Goal: Entertainment & Leisure: Consume media (video, audio)

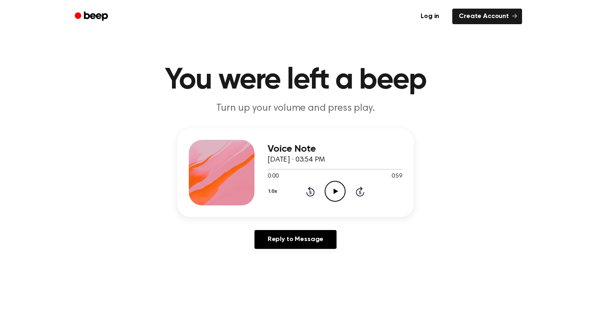
click at [336, 193] on icon "Play Audio" at bounding box center [334, 191] width 21 height 21
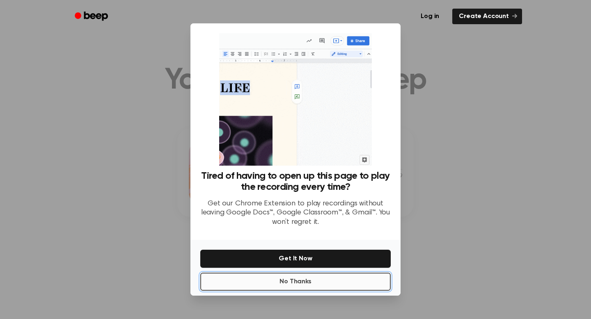
click at [289, 281] on button "No Thanks" at bounding box center [295, 282] width 190 height 18
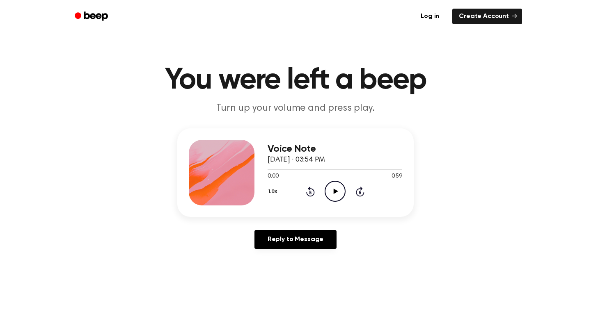
click at [333, 185] on icon "Play Audio" at bounding box center [334, 191] width 21 height 21
click at [334, 190] on icon "Pause Audio" at bounding box center [334, 191] width 21 height 21
click at [334, 190] on icon at bounding box center [335, 191] width 5 height 5
click at [338, 187] on icon "Play Audio" at bounding box center [334, 191] width 21 height 21
click at [342, 195] on icon "Play Audio" at bounding box center [334, 191] width 21 height 21
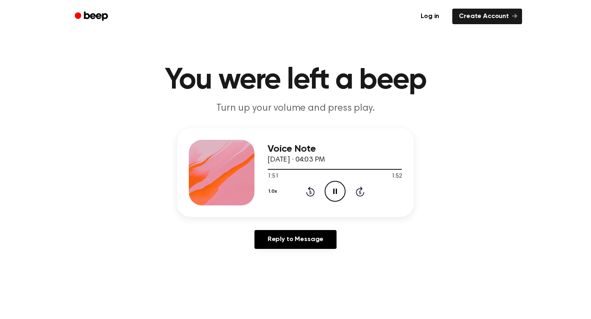
click at [340, 194] on icon "Pause Audio" at bounding box center [334, 191] width 21 height 21
